Goal: Task Accomplishment & Management: Use online tool/utility

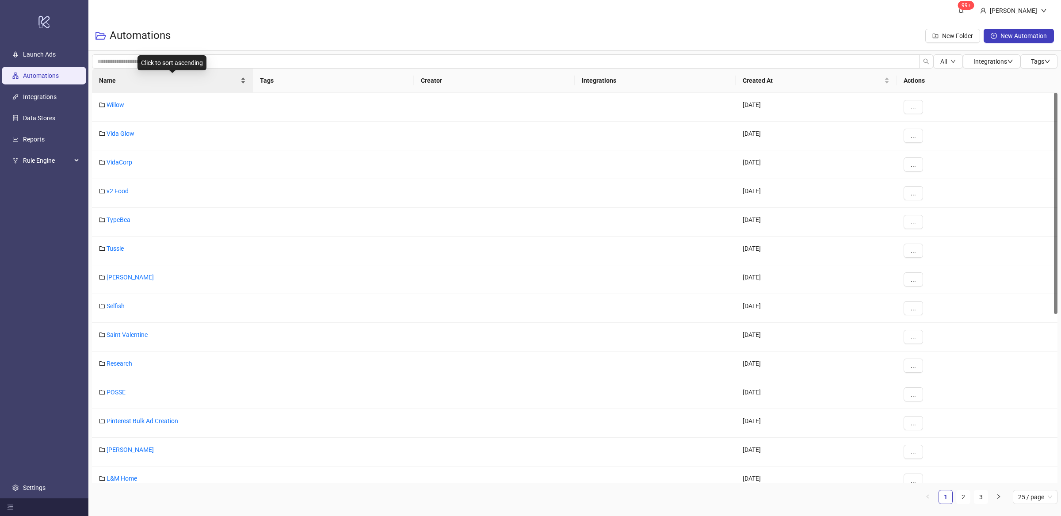
click at [242, 84] on div "Name" at bounding box center [172, 81] width 147 height 10
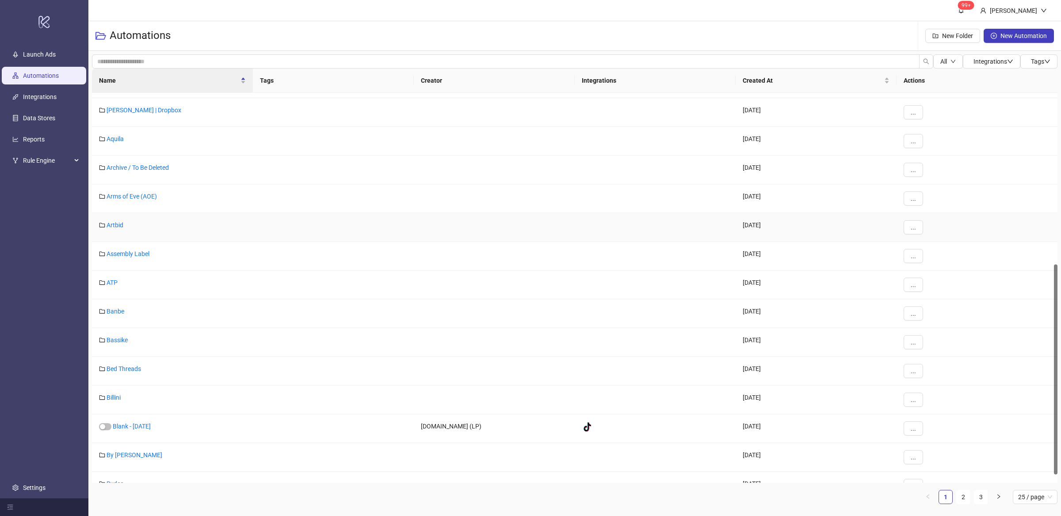
scroll to position [334, 0]
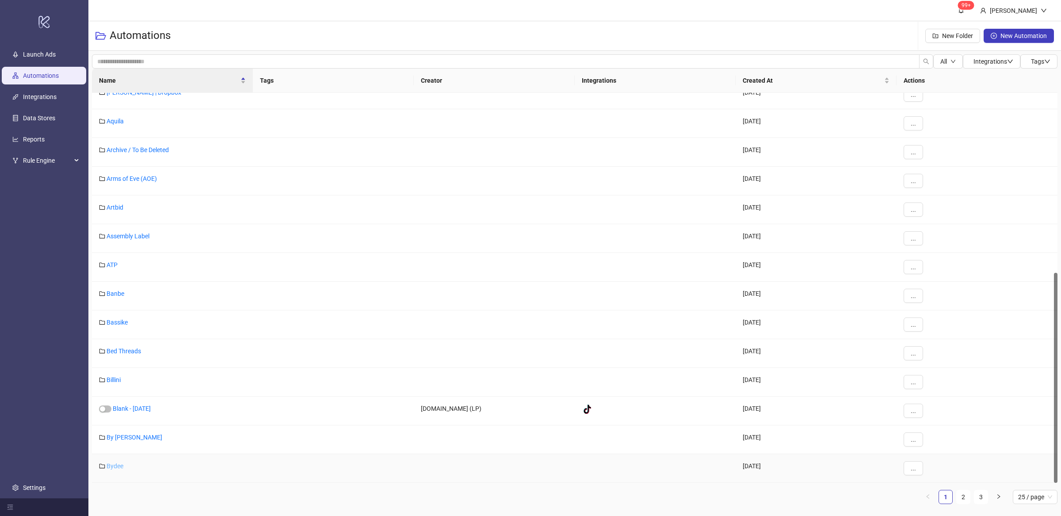
click at [107, 468] on link "Bydee" at bounding box center [115, 466] width 17 height 7
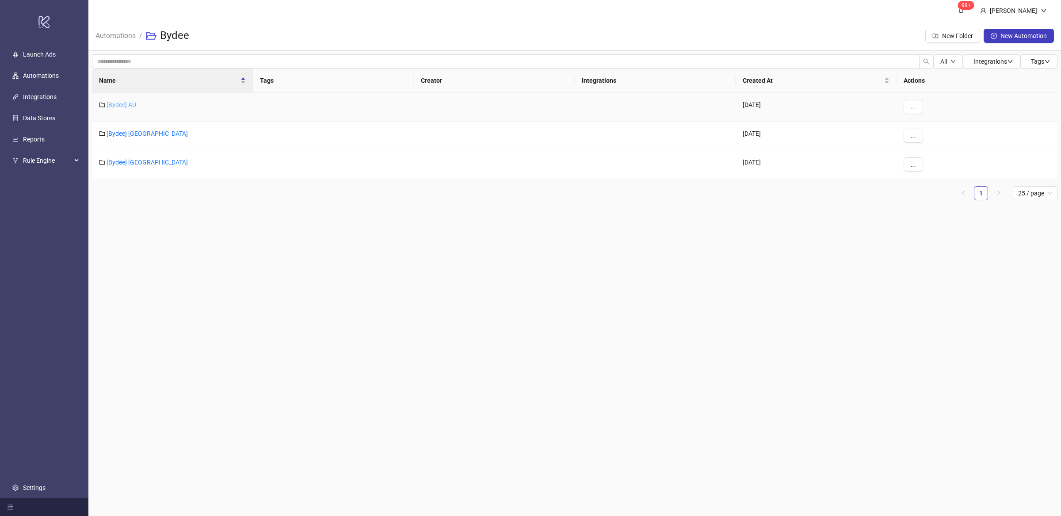
click at [122, 105] on link "[Bydee] AU" at bounding box center [122, 104] width 30 height 7
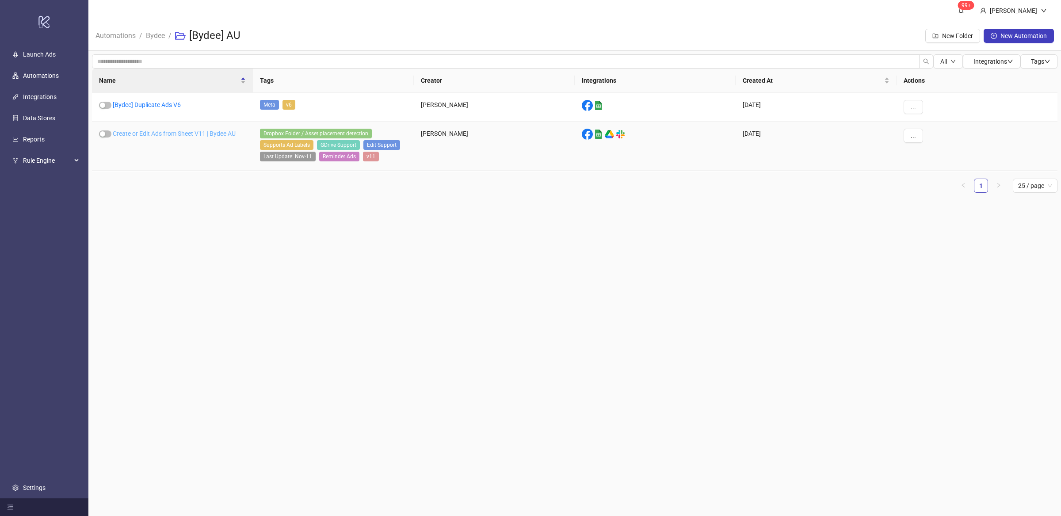
click at [209, 137] on link "Create or Edit Ads from Sheet V11 | Bydee AU" at bounding box center [174, 133] width 123 height 7
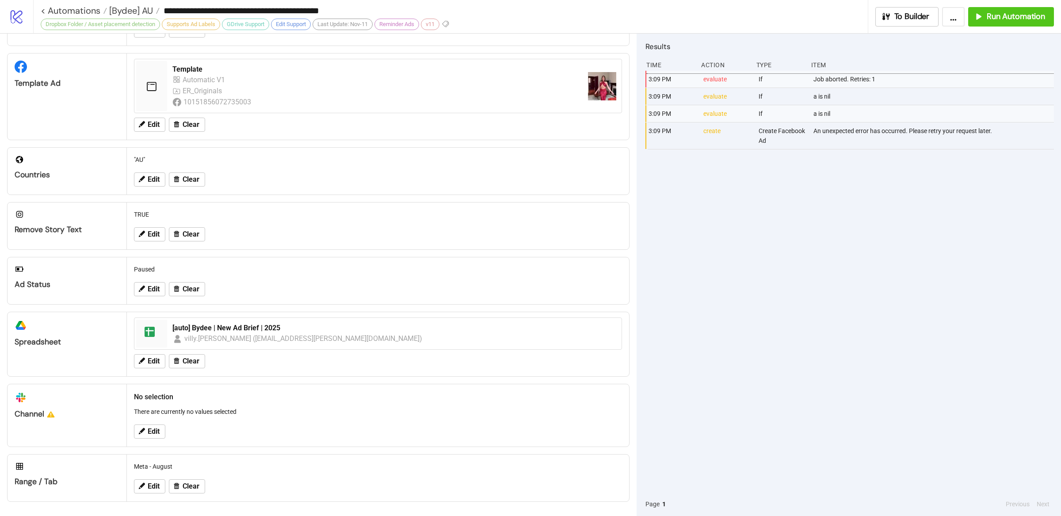
scroll to position [163, 0]
click at [1040, 14] on span "Run Automation" at bounding box center [1016, 16] width 58 height 10
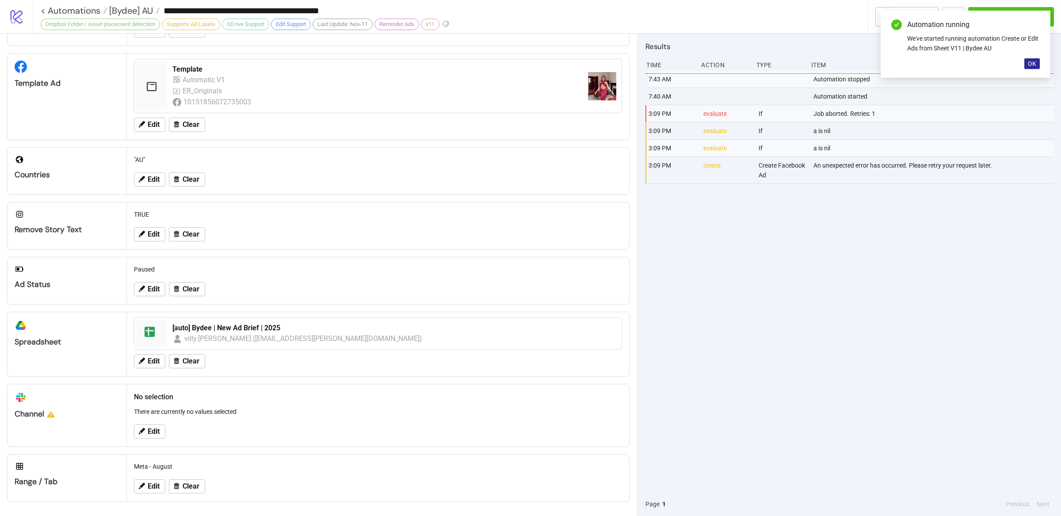
click at [1038, 63] on button "OK" at bounding box center [1031, 63] width 15 height 11
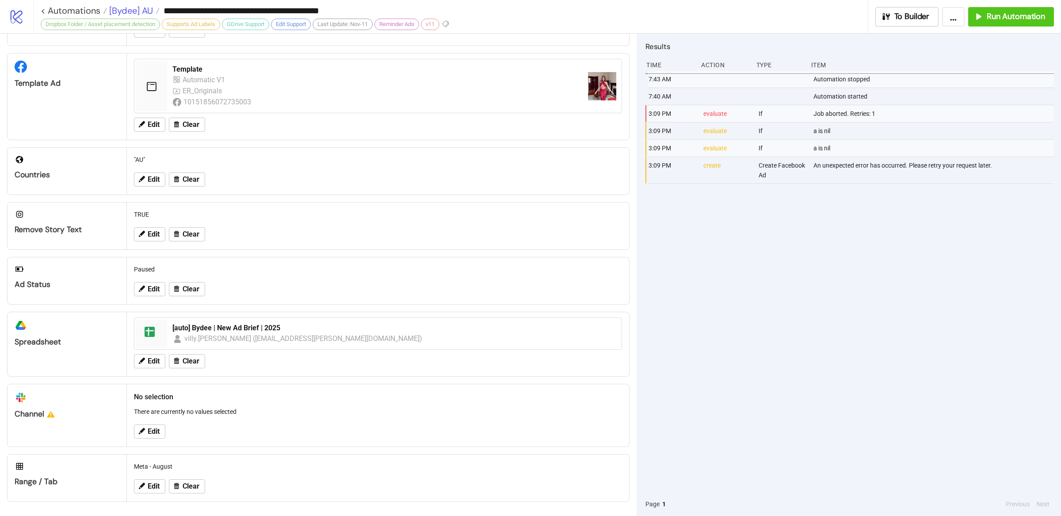
click at [124, 13] on span "[Bydee] AU" at bounding box center [130, 10] width 46 height 11
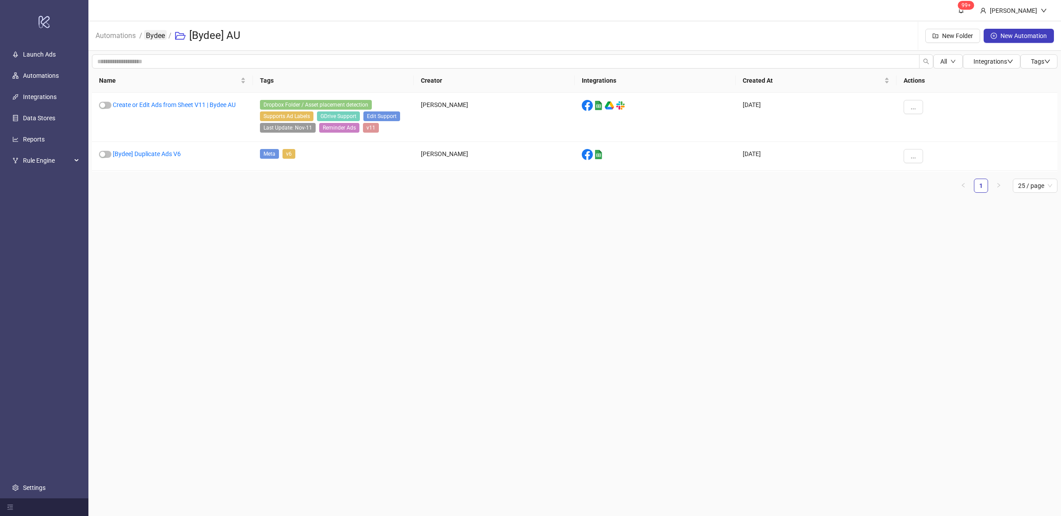
click at [154, 37] on link "Bydee" at bounding box center [155, 35] width 23 height 10
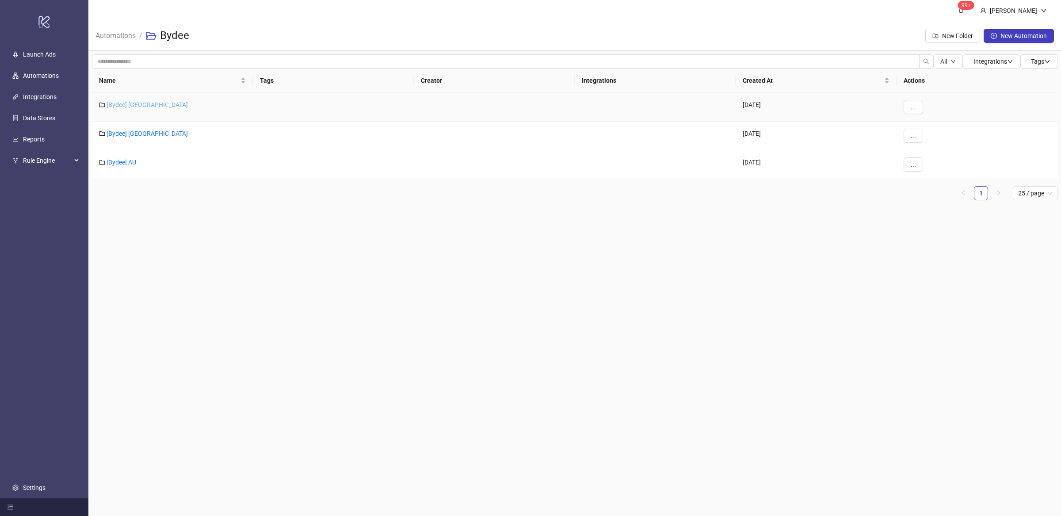
click at [126, 107] on link "[Bydee] [GEOGRAPHIC_DATA]" at bounding box center [147, 104] width 81 height 7
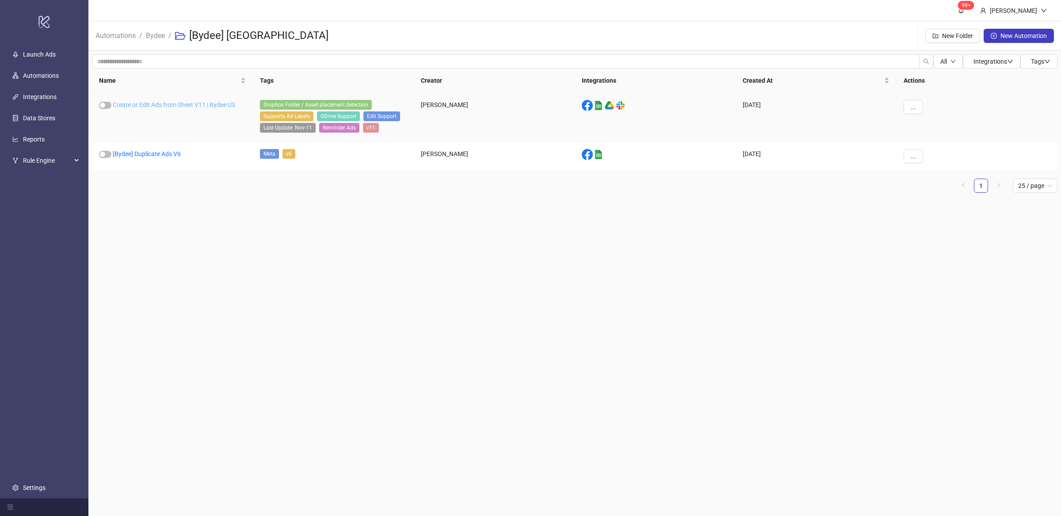
click at [212, 104] on link "Create or Edit Ads from Sheet V11 | Bydee US" at bounding box center [174, 104] width 122 height 7
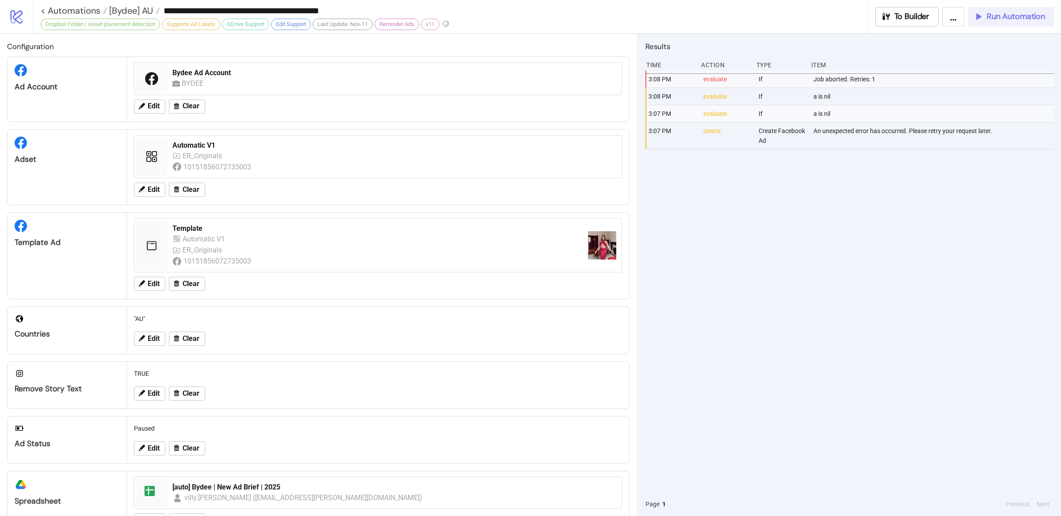
type input "**********"
click at [1007, 16] on span "Run Automation" at bounding box center [1016, 16] width 58 height 10
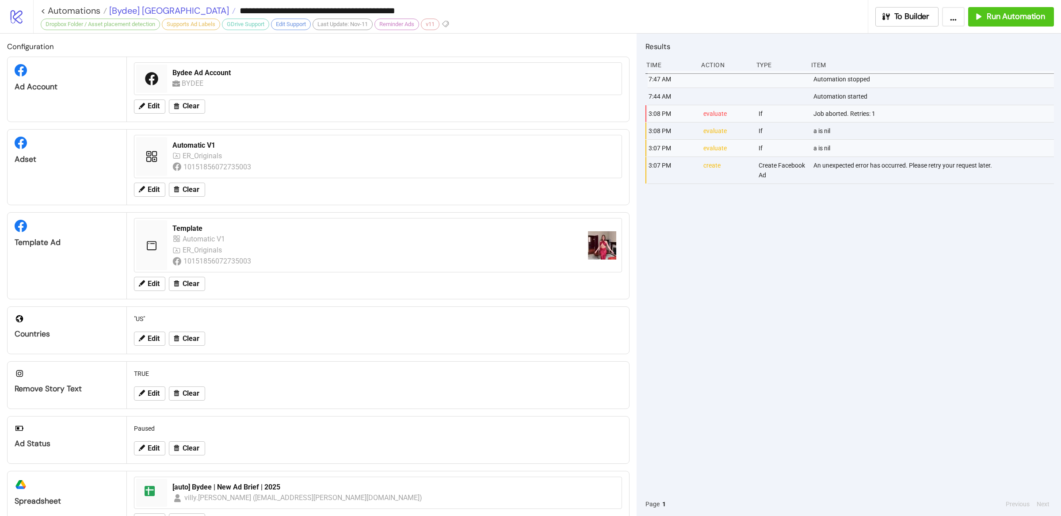
click at [125, 8] on span "[Bydee] [GEOGRAPHIC_DATA]" at bounding box center [168, 10] width 122 height 11
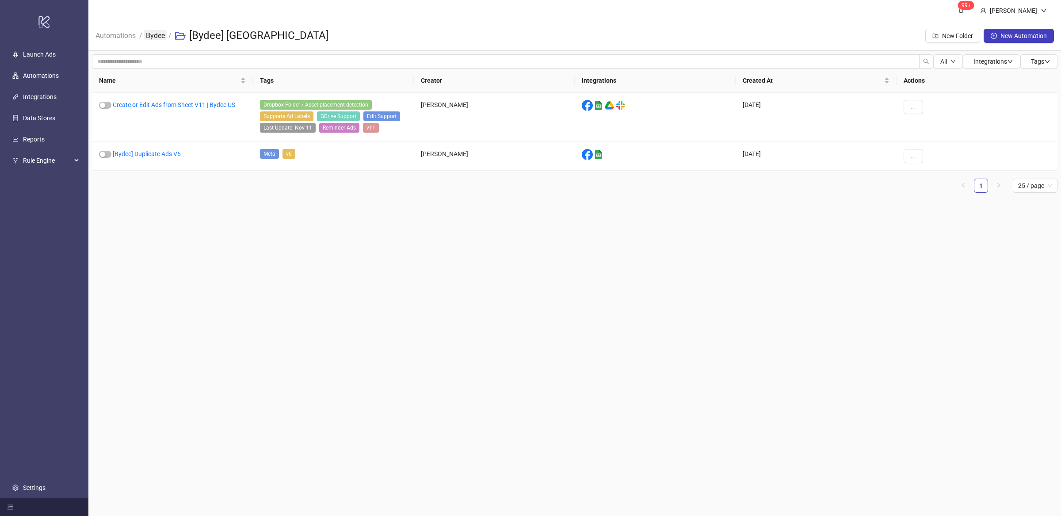
click at [159, 39] on link "Bydee" at bounding box center [155, 35] width 23 height 10
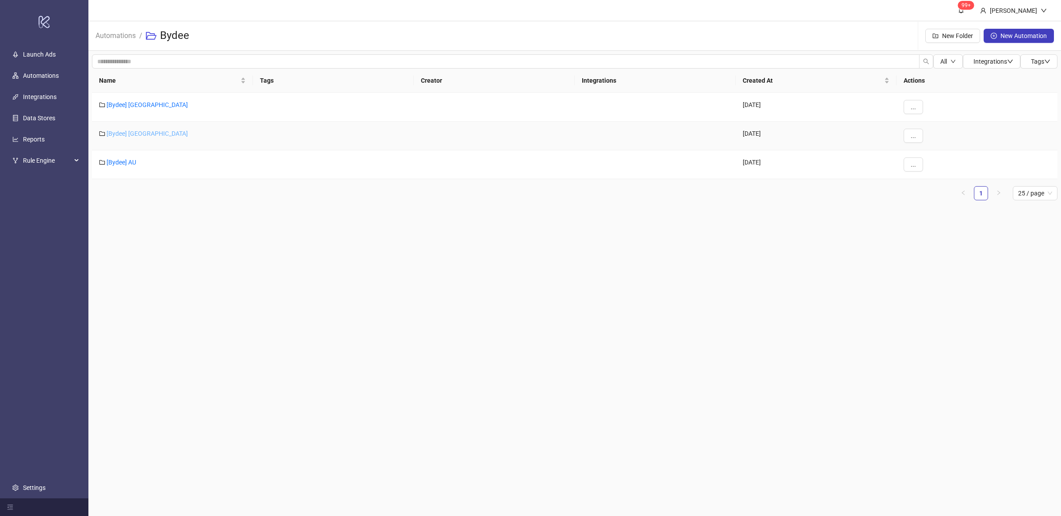
click at [130, 136] on link "[Bydee] [GEOGRAPHIC_DATA]" at bounding box center [147, 133] width 81 height 7
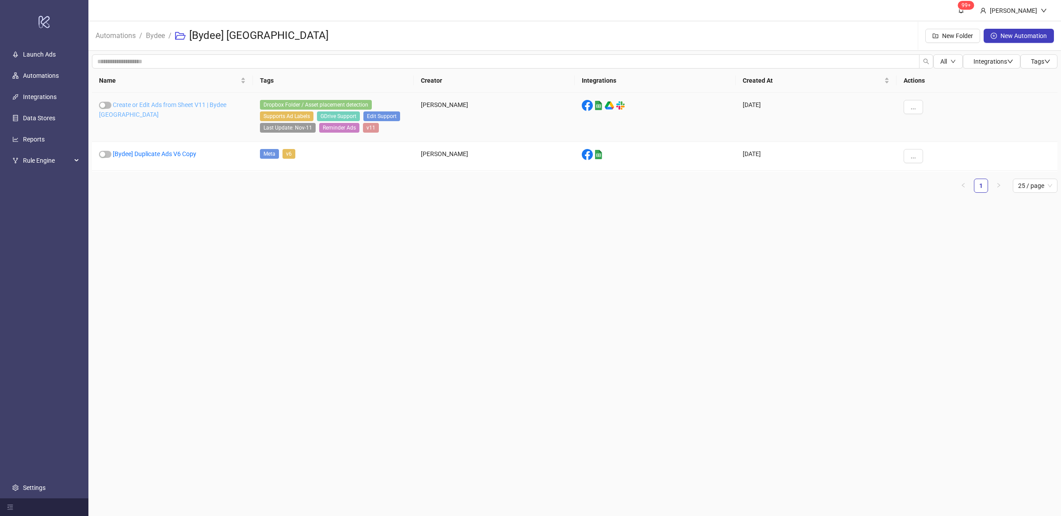
click at [194, 104] on link "Create or Edit Ads from Sheet V11 | Bydee [GEOGRAPHIC_DATA]" at bounding box center [162, 109] width 127 height 17
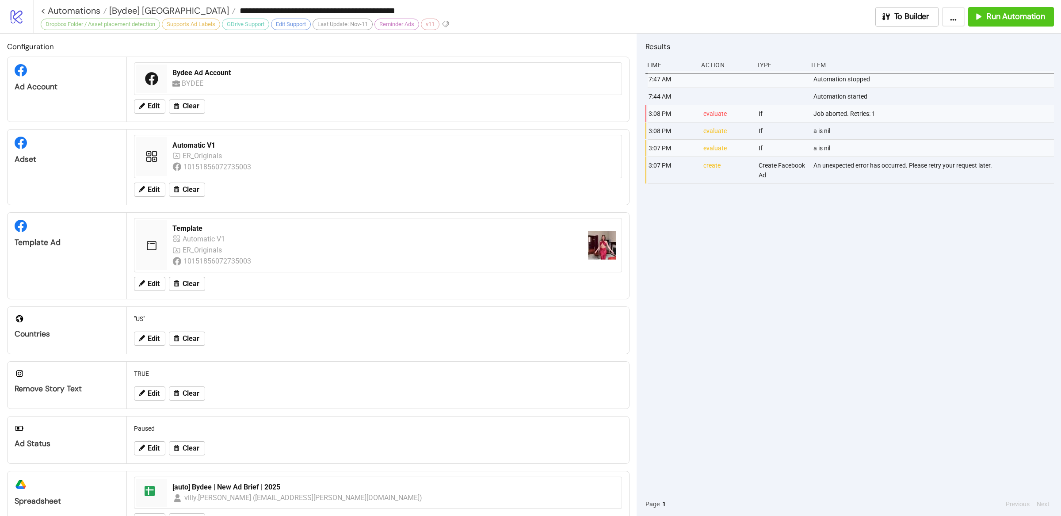
type input "**********"
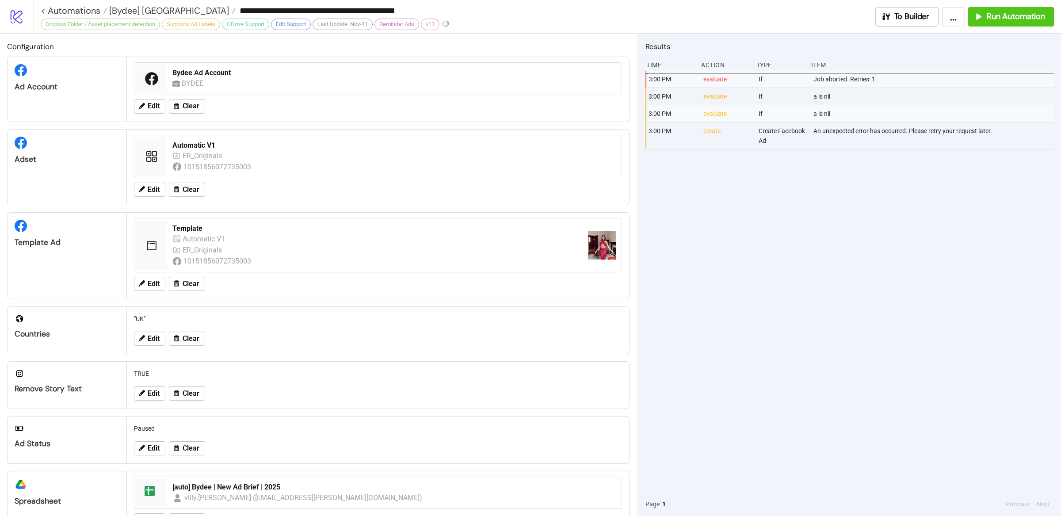
click at [872, 229] on div "3:00 PM evaluate If Job aborted. Retries: 1 3:00 PM evaluate If a is nil 3:00 P…" at bounding box center [850, 281] width 409 height 421
click at [1013, 21] on span "Run Automation" at bounding box center [1016, 16] width 58 height 10
